Goal: Task Accomplishment & Management: Complete application form

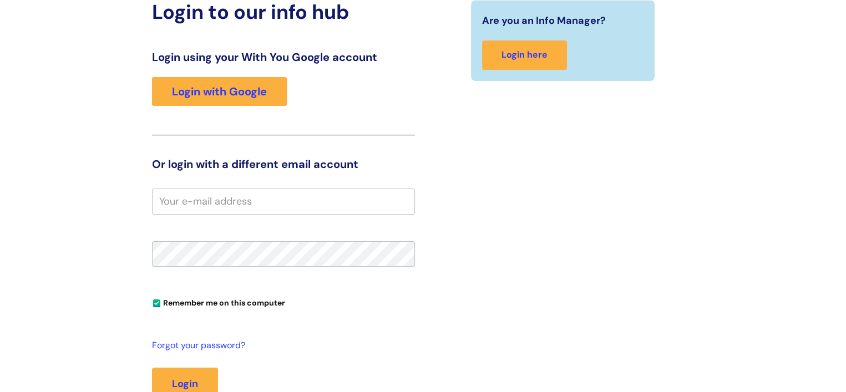
scroll to position [124, 0]
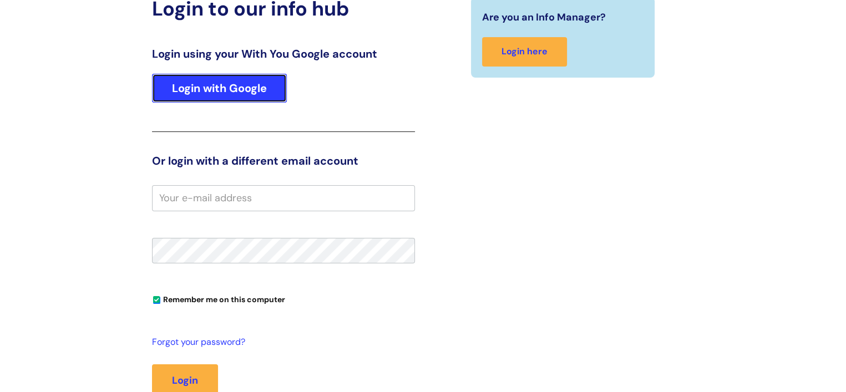
click at [247, 95] on link "Login with Google" at bounding box center [219, 88] width 135 height 29
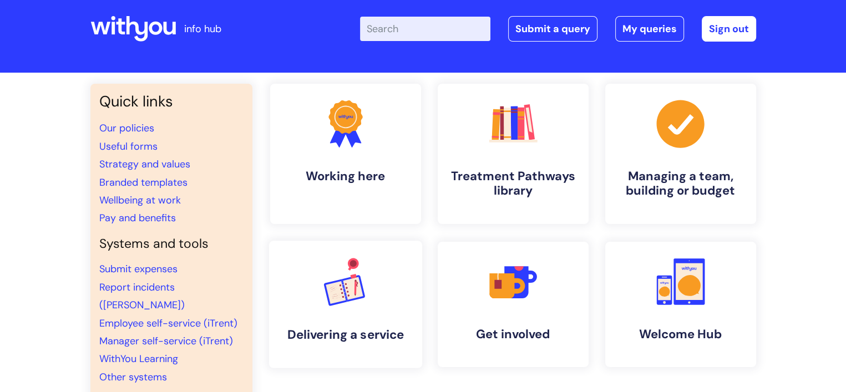
scroll to position [53, 0]
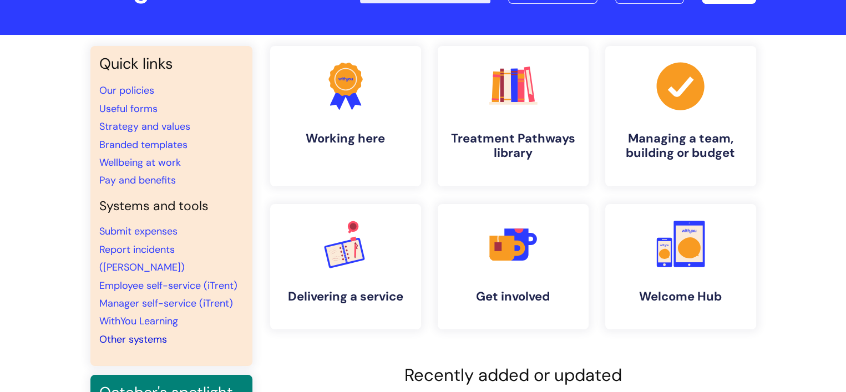
click at [128, 333] on link "Other systems" at bounding box center [133, 339] width 68 height 13
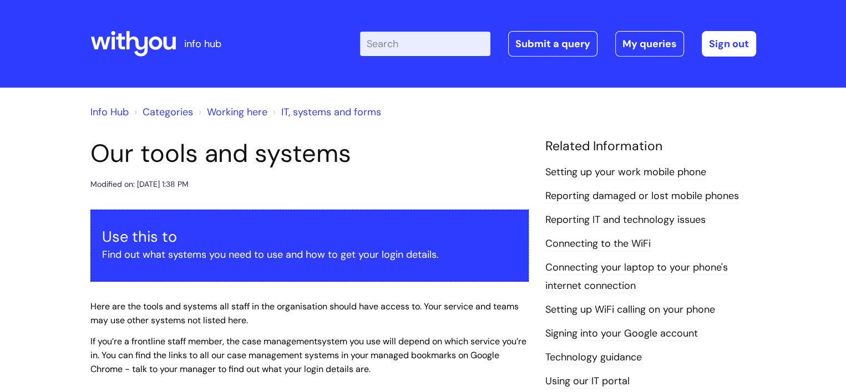
click at [671, 223] on link "Reporting IT and technology issues" at bounding box center [625, 220] width 160 height 14
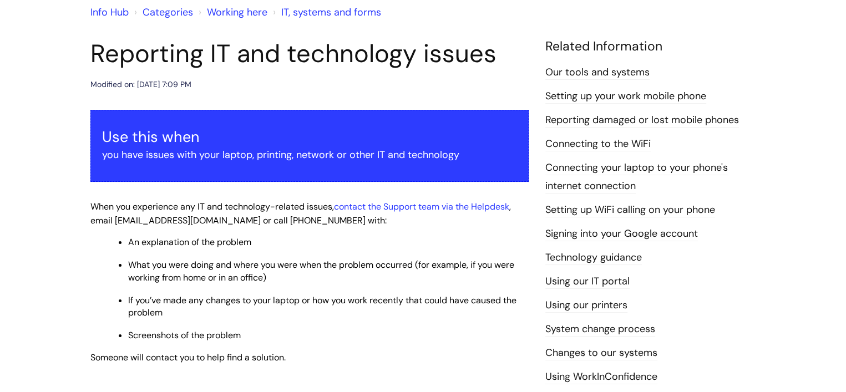
scroll to position [99, 0]
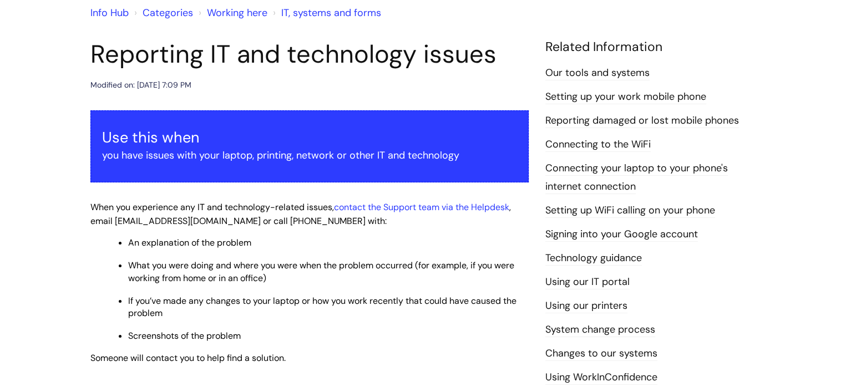
click at [369, 159] on p "you have issues with your laptop, printing, network or other IT and technology" at bounding box center [309, 155] width 415 height 18
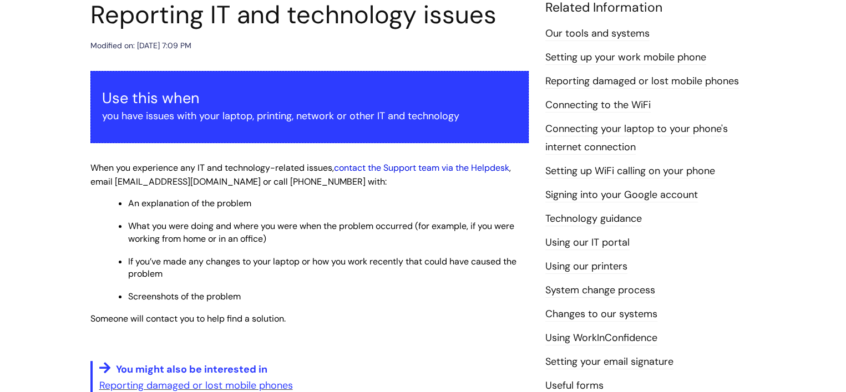
scroll to position [0, 0]
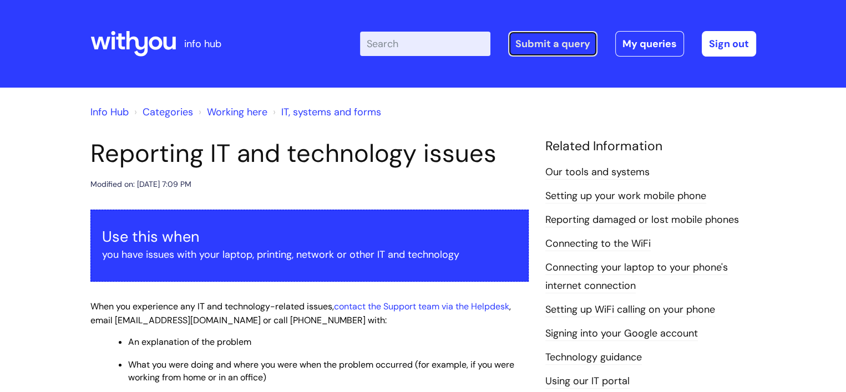
click at [538, 36] on link "Submit a query" at bounding box center [552, 44] width 89 height 26
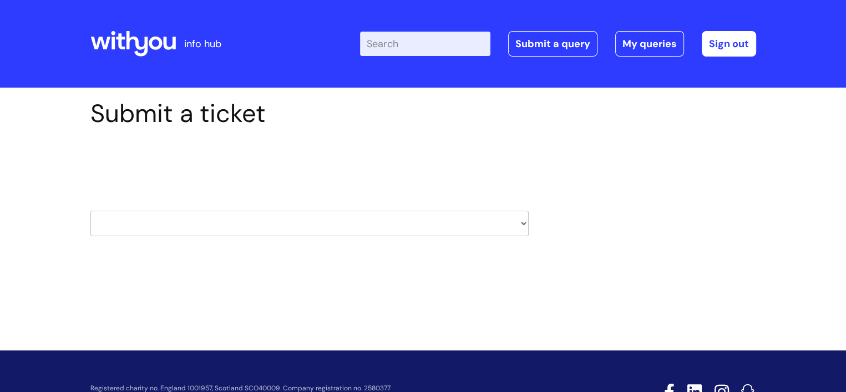
click at [171, 225] on select "HR / People IT and Support Clinical Drug Alerts Finance Accounts Data Support T…" at bounding box center [309, 224] width 438 height 26
select select "it_and_support"
click at [90, 211] on select "HR / People IT and Support Clinical Drug Alerts Finance Accounts Data Support T…" at bounding box center [309, 224] width 438 height 26
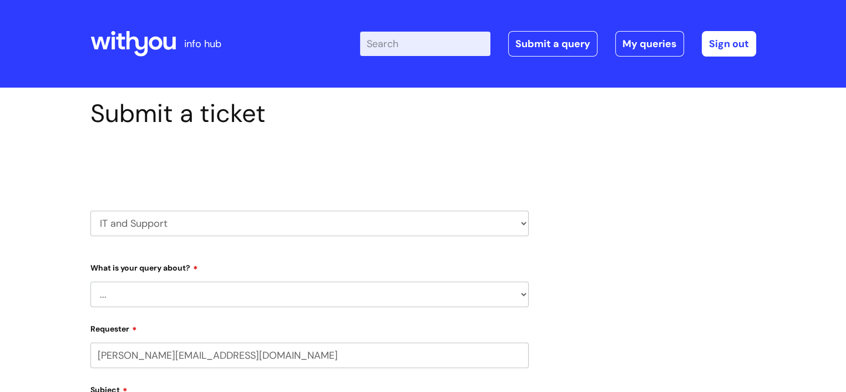
select select "80004286533"
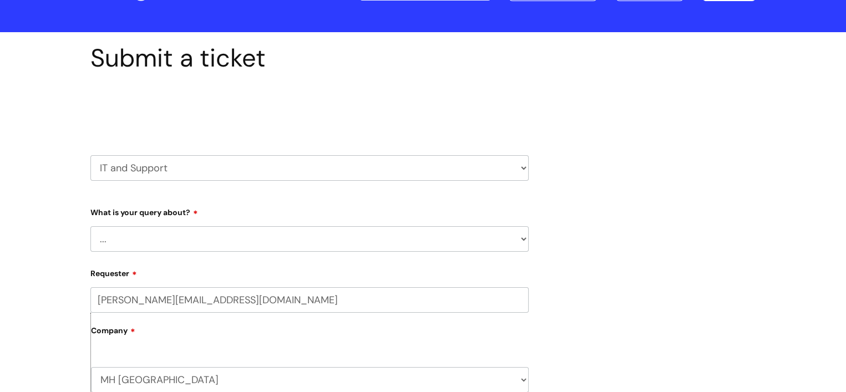
click at [525, 239] on select "... Mobile Phone Reset & MFA Accounts, Starters and Leavers IT Hardware issue I…" at bounding box center [309, 239] width 438 height 26
select select "I need help logging in"
click at [90, 226] on select "... Mobile Phone Reset & MFA Accounts, Starters and Leavers IT Hardware issue I…" at bounding box center [309, 239] width 438 height 26
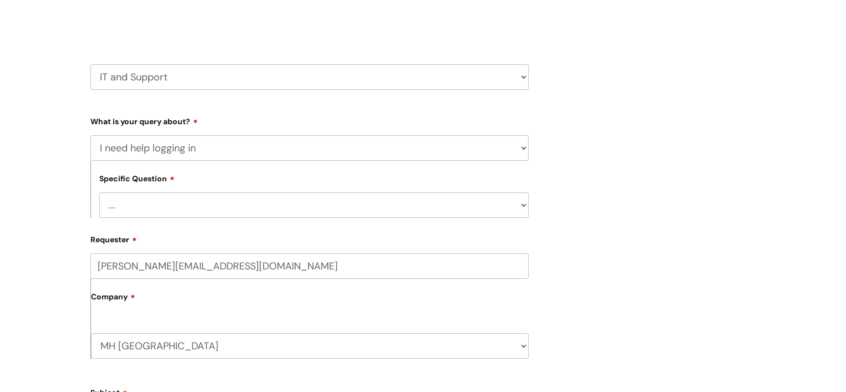
scroll to position [148, 0]
click at [526, 203] on select "... I need help logging into my laptop/chromebook I need access or help logging…" at bounding box center [313, 204] width 429 height 26
select select "I need access or help logging into a system, including Single Sign On"
click at [99, 191] on select "... I need help logging into my laptop/chromebook I need access or help logging…" at bounding box center [313, 204] width 429 height 26
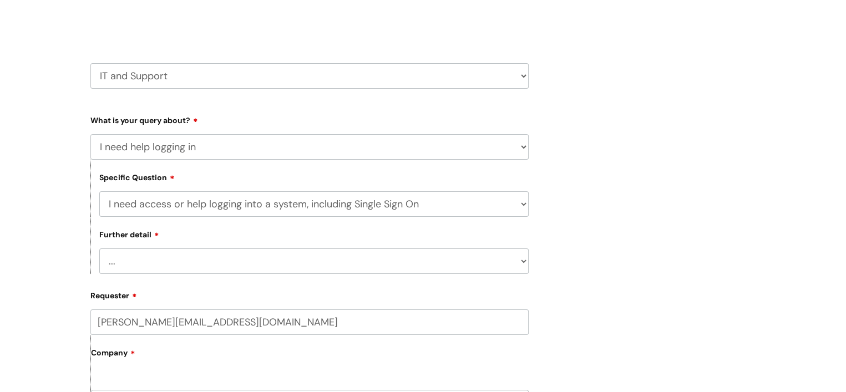
click at [524, 260] on select "... Nebula Halo IT Portal PCMIS Ulysses iTrent CJSM NHS email Summary Care Reco…" at bounding box center [313, 262] width 429 height 26
select select "IT Portal"
click at [99, 249] on select "... Nebula Halo IT Portal PCMIS Ulysses iTrent CJSM NHS email Summary Care Reco…" at bounding box center [313, 262] width 429 height 26
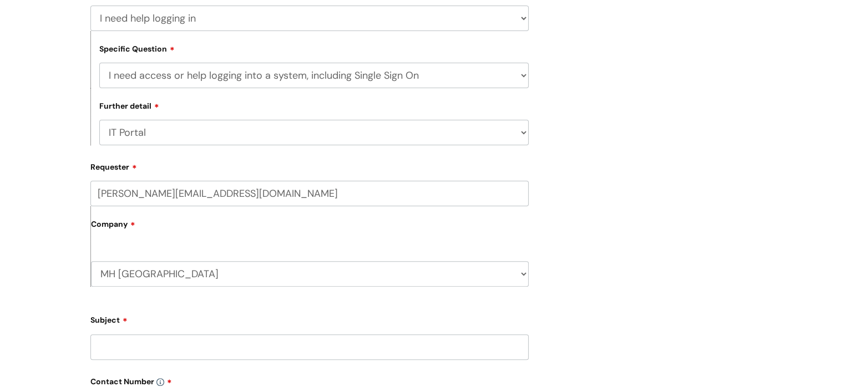
scroll to position [275, 0]
click at [525, 73] on select "... I need help logging into my laptop/chromebook I need access or help logging…" at bounding box center [313, 77] width 429 height 26
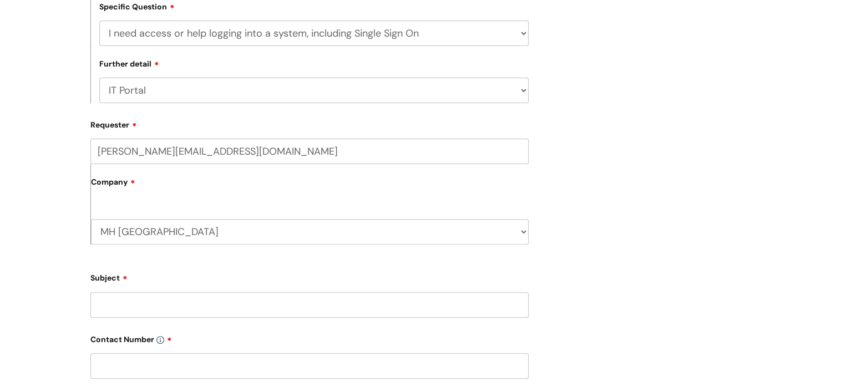
drag, startPoint x: 562, startPoint y: 106, endPoint x: 391, endPoint y: 187, distance: 189.1
click at [391, 187] on label "Company" at bounding box center [310, 186] width 438 height 25
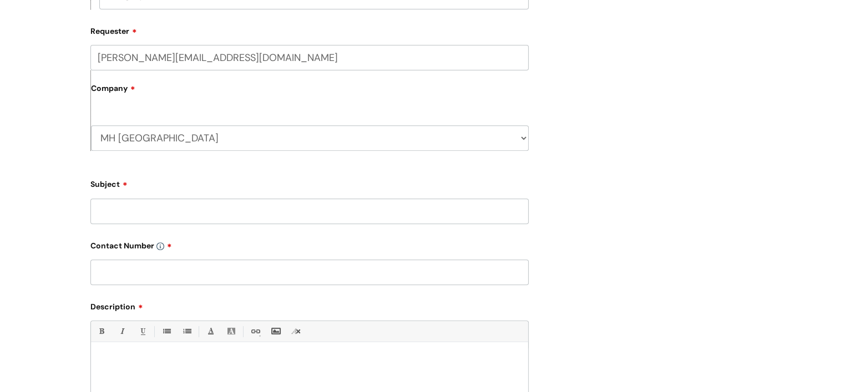
scroll to position [418, 0]
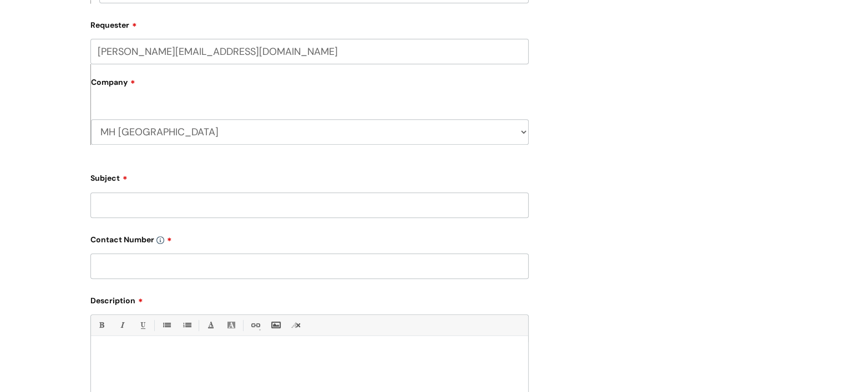
click at [437, 208] on input "Subject" at bounding box center [309, 206] width 438 height 26
click at [113, 207] on input "The IAPTs" at bounding box center [309, 206] width 438 height 26
click at [153, 209] on input "The IAPTs" at bounding box center [309, 206] width 438 height 26
click at [219, 208] on input "The IAPTs shut down and i ant log back in" at bounding box center [309, 206] width 438 height 26
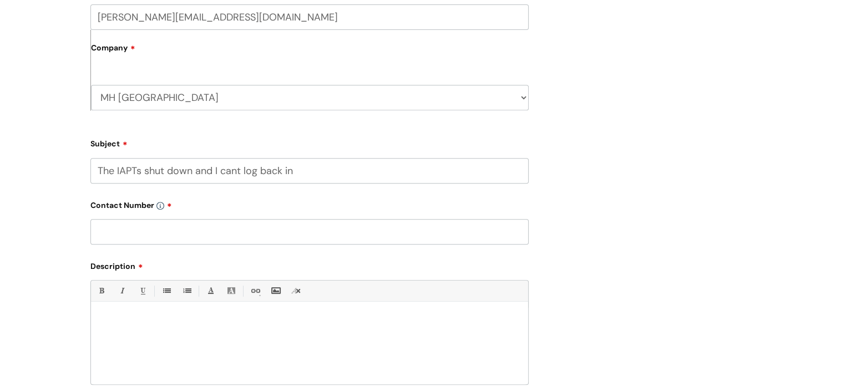
scroll to position [455, 0]
type input "The IAPTs shut down and I cant log back in"
click at [143, 230] on input "text" at bounding box center [309, 230] width 438 height 26
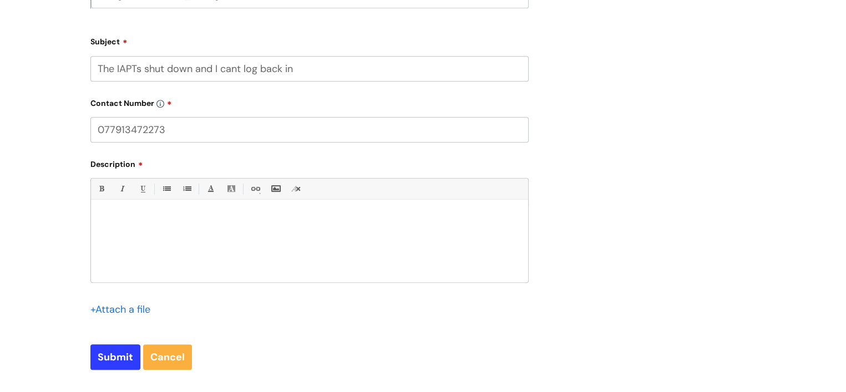
scroll to position [568, 0]
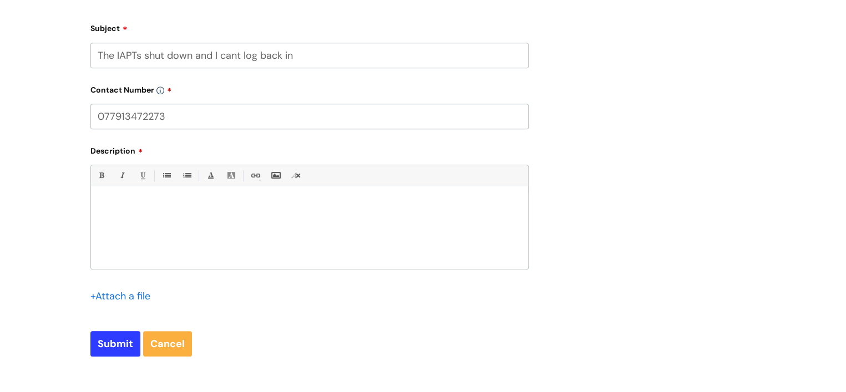
type input "077913472273"
click at [133, 214] on div at bounding box center [309, 231] width 437 height 77
paste div
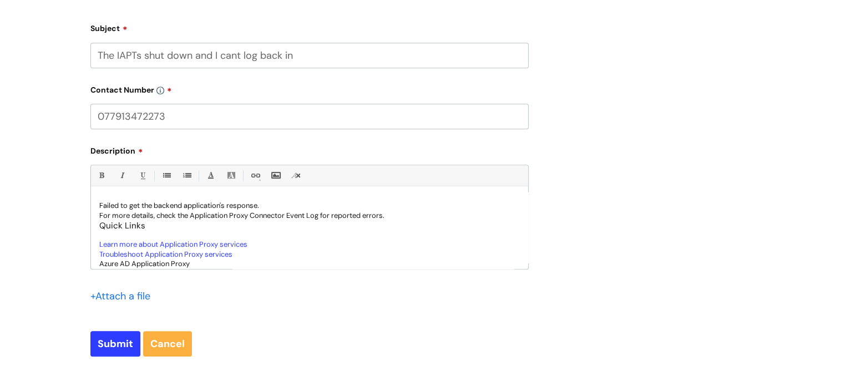
scroll to position [0, 0]
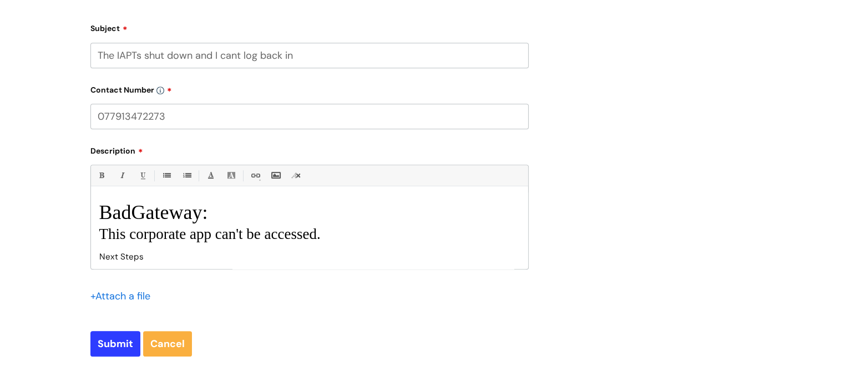
click at [111, 190] on div "Bold (Ctrl-B) Italic (Ctrl-I) Underline(Ctrl-U) • Unordered List (Ctrl-Shift-7)…" at bounding box center [309, 217] width 438 height 104
click at [101, 197] on div "BadGateway: This corporate app can't be accessed. Next Steps Failed to get the …" at bounding box center [309, 231] width 437 height 77
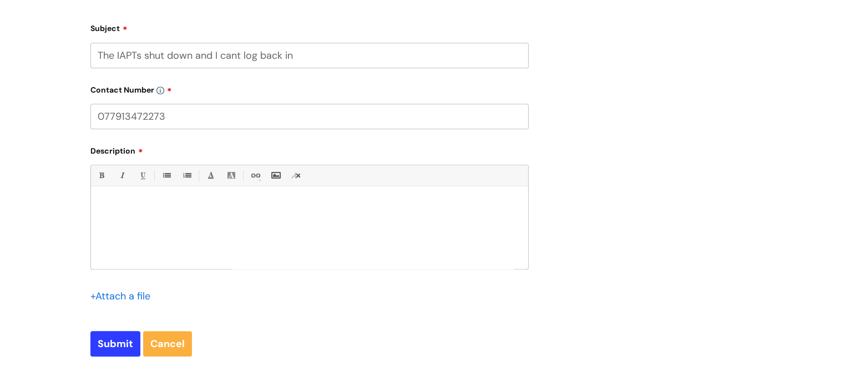
scroll to position [21, 0]
click at [112, 205] on div "BadGateway: This corporate app can't be accessed. Next Steps Failed to get the …" at bounding box center [309, 231] width 437 height 77
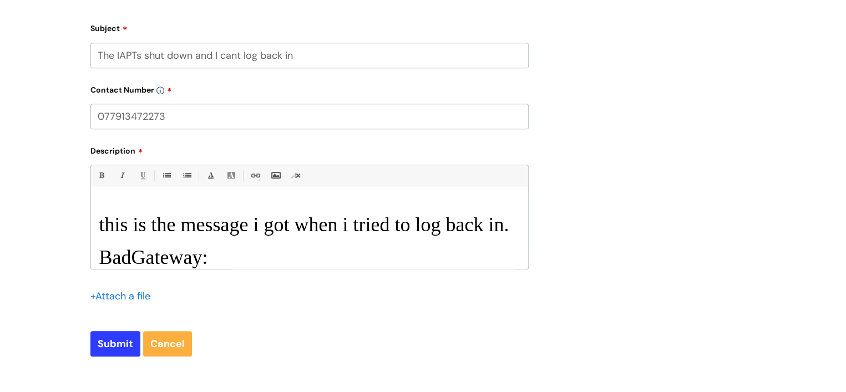
click at [100, 221] on h1 "this is the message i got when i tried to log back in." at bounding box center [309, 225] width 421 height 24
click at [102, 222] on h1 "this is the message i got when i tried to log back in." at bounding box center [309, 225] width 421 height 24
click at [265, 226] on h1 "This is the message i got when i tried to log back in." at bounding box center [309, 225] width 421 height 24
click at [354, 227] on h1 "This is the message I got when i tried to log back in." at bounding box center [309, 225] width 421 height 24
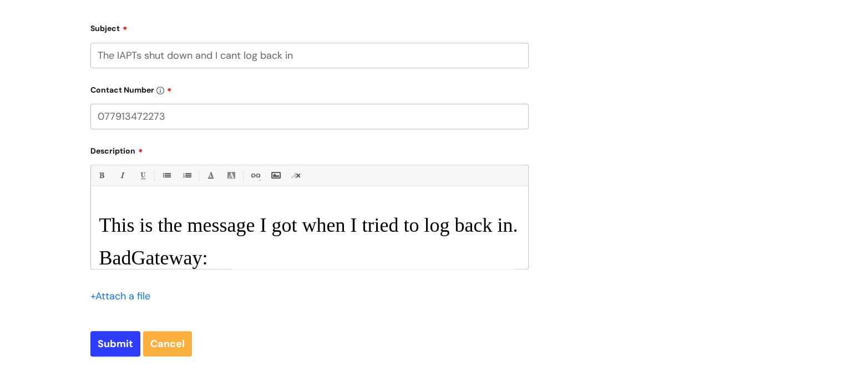
click at [117, 237] on h1 "This is the message I got when I tried to log back in." at bounding box center [309, 226] width 421 height 24
click at [344, 231] on h1 "This is the message I got when I tried to log back in" at bounding box center [309, 226] width 421 height 24
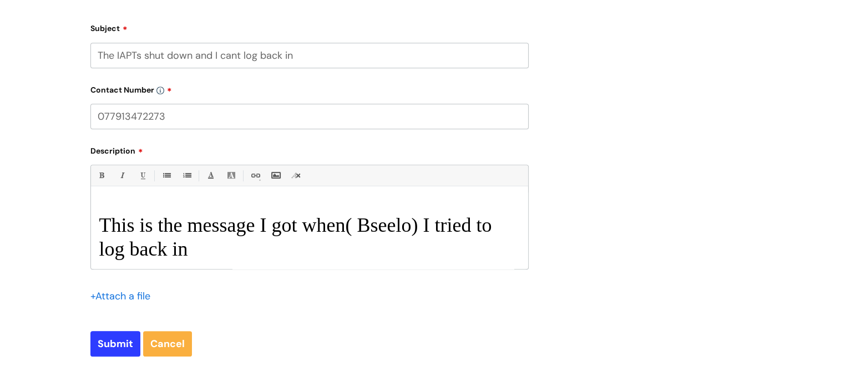
click at [410, 229] on h1 "This is the message I got when( Bseelo) I tried to log back in" at bounding box center [309, 238] width 421 height 48
click at [461, 267] on div "This is the message I got when( see bellow) I tried to log back in BadGateway: …" at bounding box center [309, 231] width 437 height 77
click at [388, 269] on div "This is the message I got when( see bellow) I tried to log back in BadGateway: …" at bounding box center [309, 231] width 437 height 77
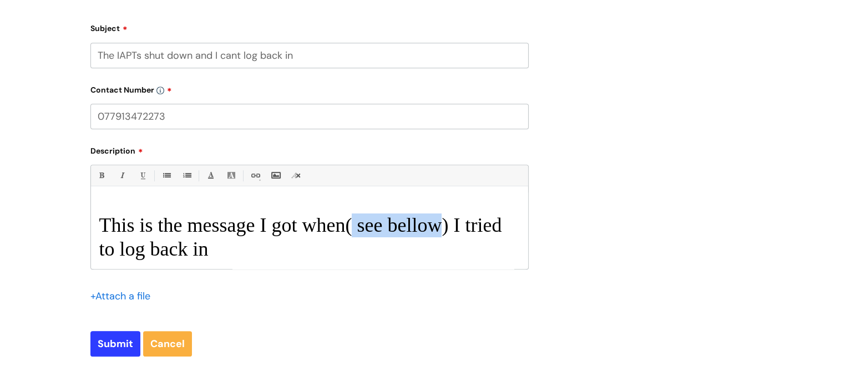
drag, startPoint x: 353, startPoint y: 213, endPoint x: 443, endPoint y: 223, distance: 91.1
click at [443, 223] on div "This is the message I got when( see bellow) I tried to log back in BadGateway: …" at bounding box center [309, 231] width 437 height 77
click at [448, 225] on h1 "This is the message I got when( see bellow) I tried to log back in" at bounding box center [309, 238] width 421 height 48
drag, startPoint x: 448, startPoint y: 225, endPoint x: 346, endPoint y: 225, distance: 101.5
click at [346, 225] on h1 "This is the message I got when( see bellow) I tried to log back in" at bounding box center [309, 238] width 421 height 48
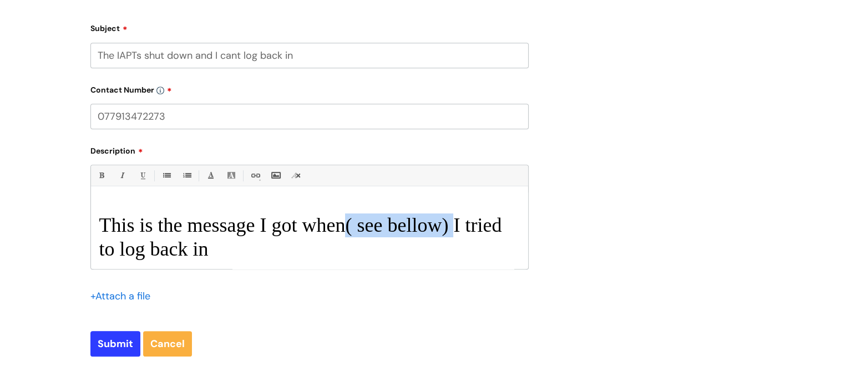
copy h1 "( see bellow)"
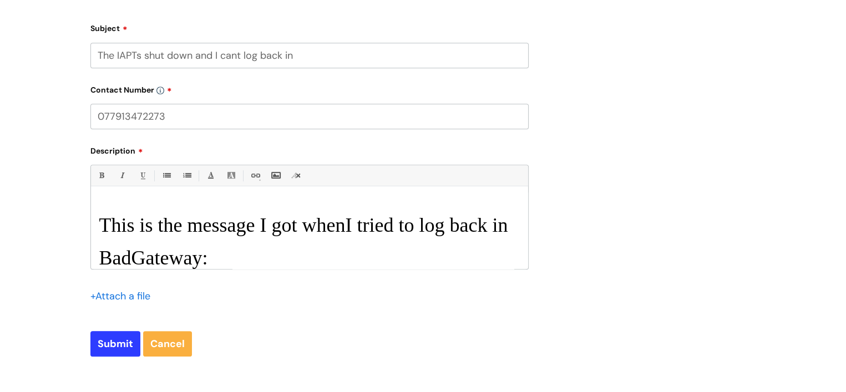
click at [297, 226] on h1 "This is the message I got whenI tried to log back in" at bounding box center [309, 226] width 421 height 24
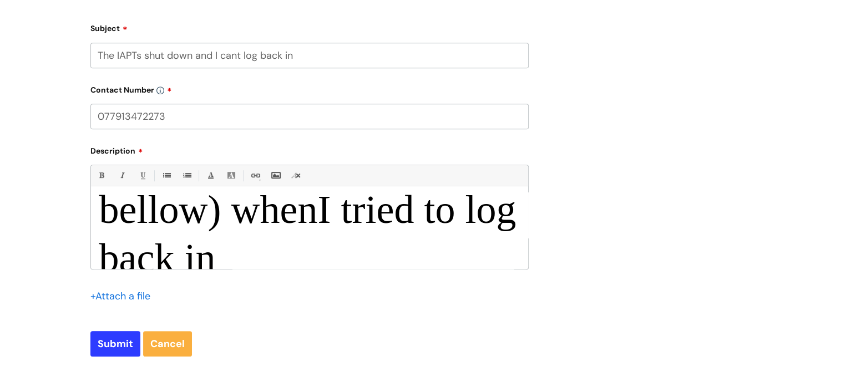
scroll to position [55, 0]
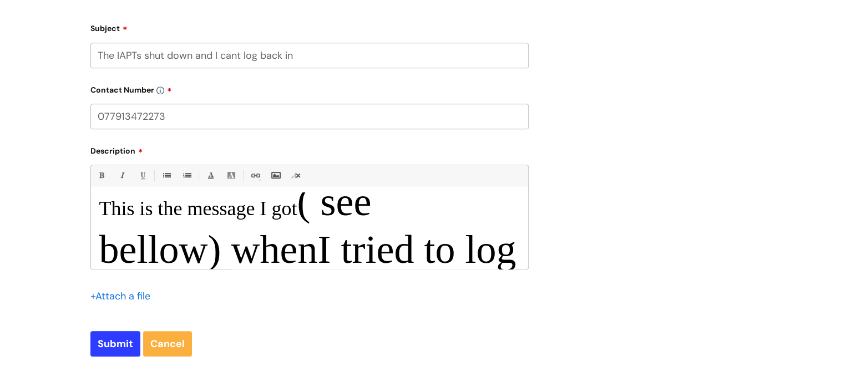
click at [328, 250] on span "whenI tried to log back in" at bounding box center [307, 274] width 417 height 92
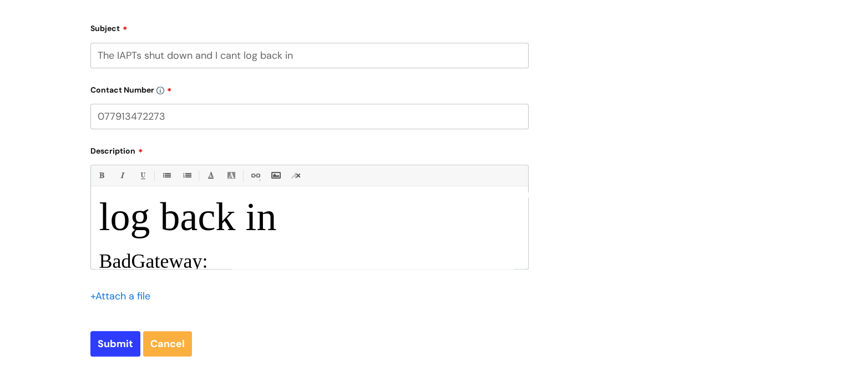
scroll to position [140, 0]
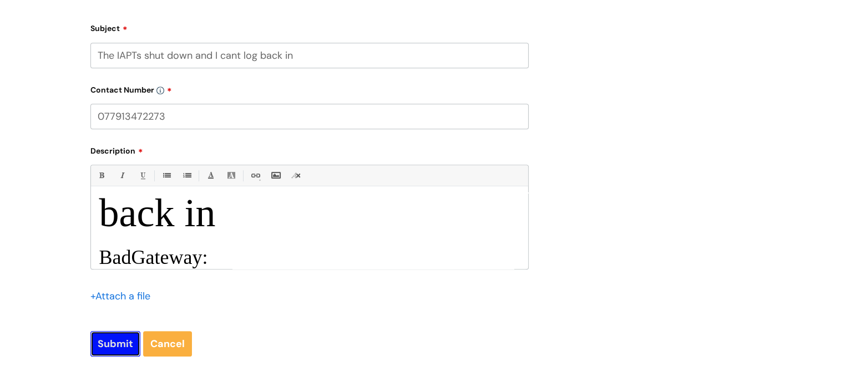
click at [122, 340] on input "Submit" at bounding box center [115, 344] width 50 height 26
type input "Please Wait..."
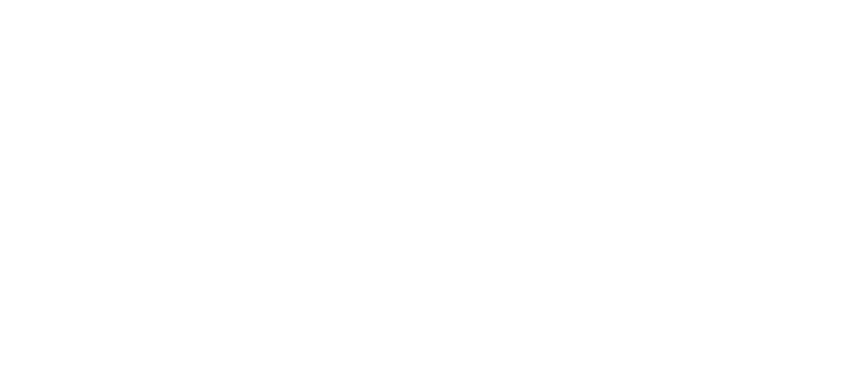
scroll to position [574, 0]
select select "I need help logging in"
select select "I need access or help logging into a system, including Single Sign On"
select select "IT Portal"
